Goal: Find specific page/section: Find specific page/section

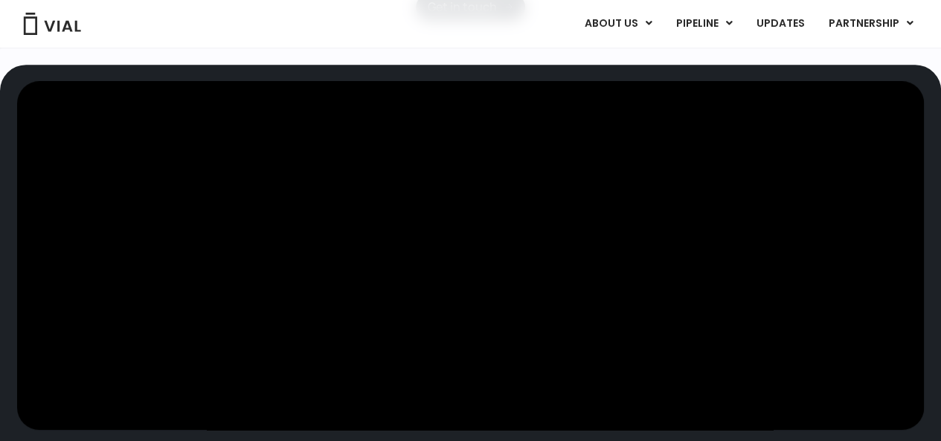
scroll to position [298, 0]
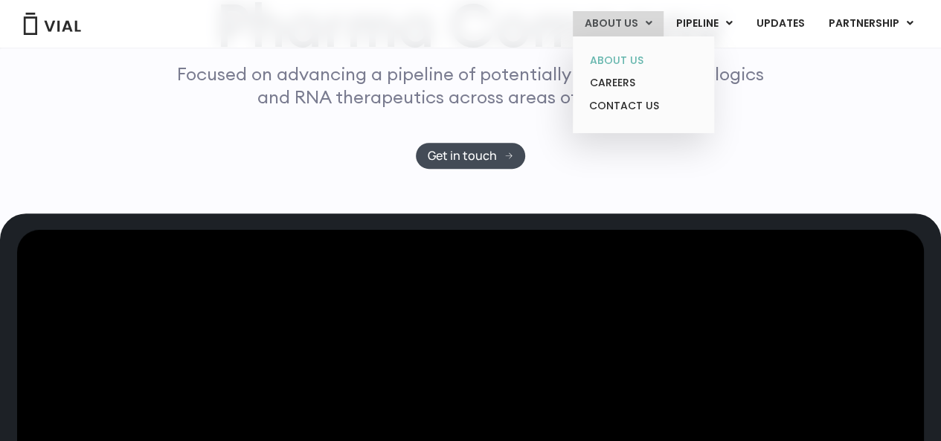
click at [630, 66] on link "ABOUT US" at bounding box center [643, 60] width 130 height 23
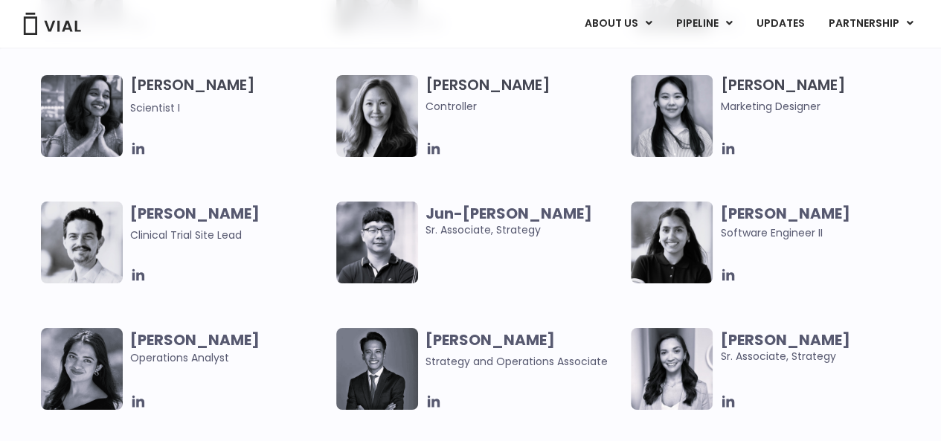
scroll to position [2600, 0]
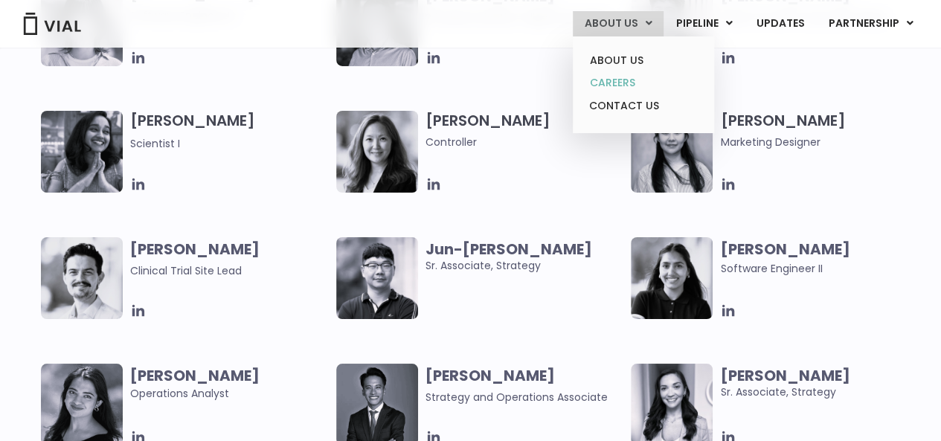
click at [631, 77] on link "CAREERS" at bounding box center [643, 82] width 130 height 23
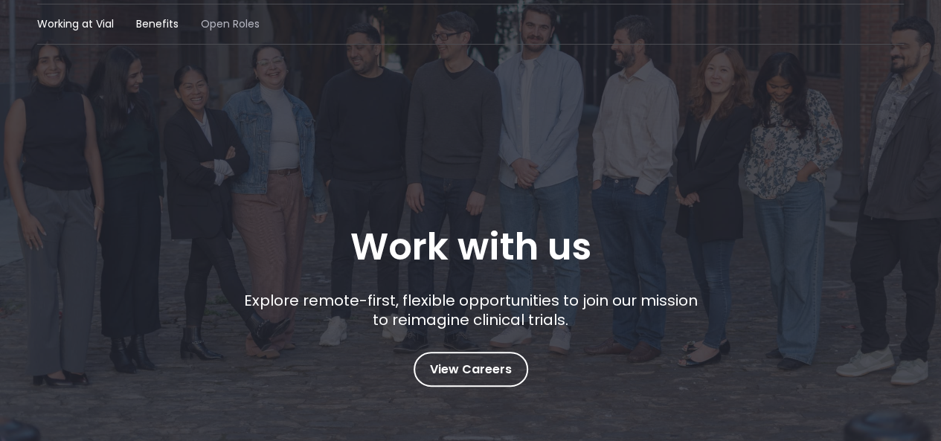
click at [236, 24] on span "Open Roles" at bounding box center [230, 24] width 59 height 16
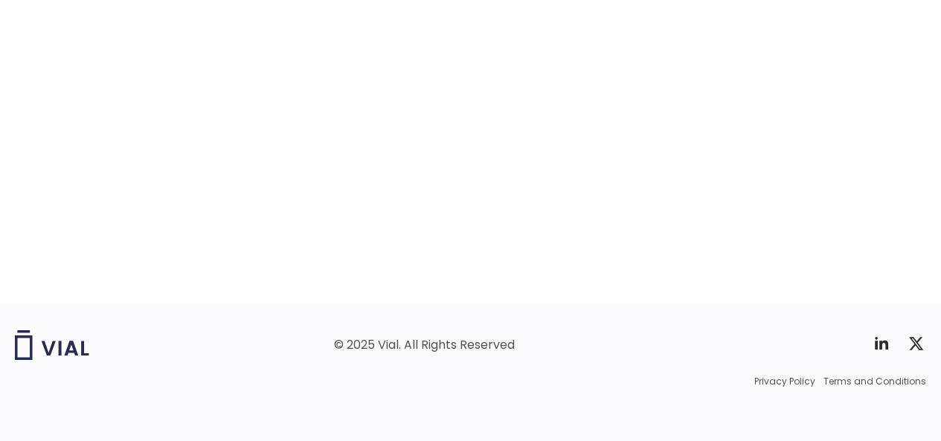
scroll to position [2475, 0]
